Goal: Go to known website: Go to known website

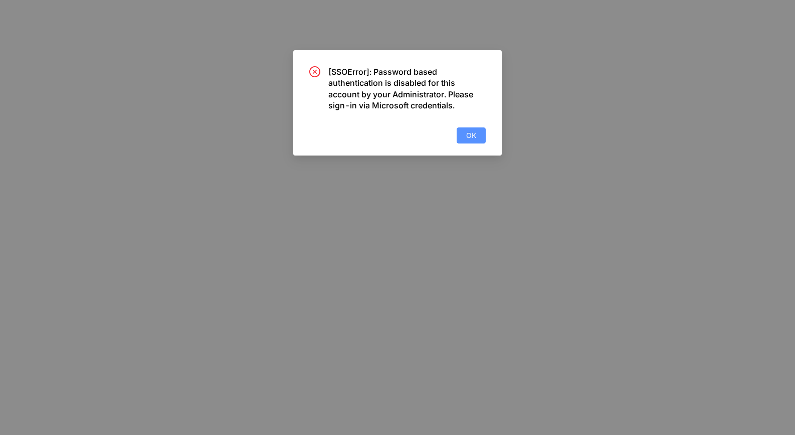
click at [473, 134] on span "OK" at bounding box center [471, 135] width 10 height 11
